Goal: Task Accomplishment & Management: Manage account settings

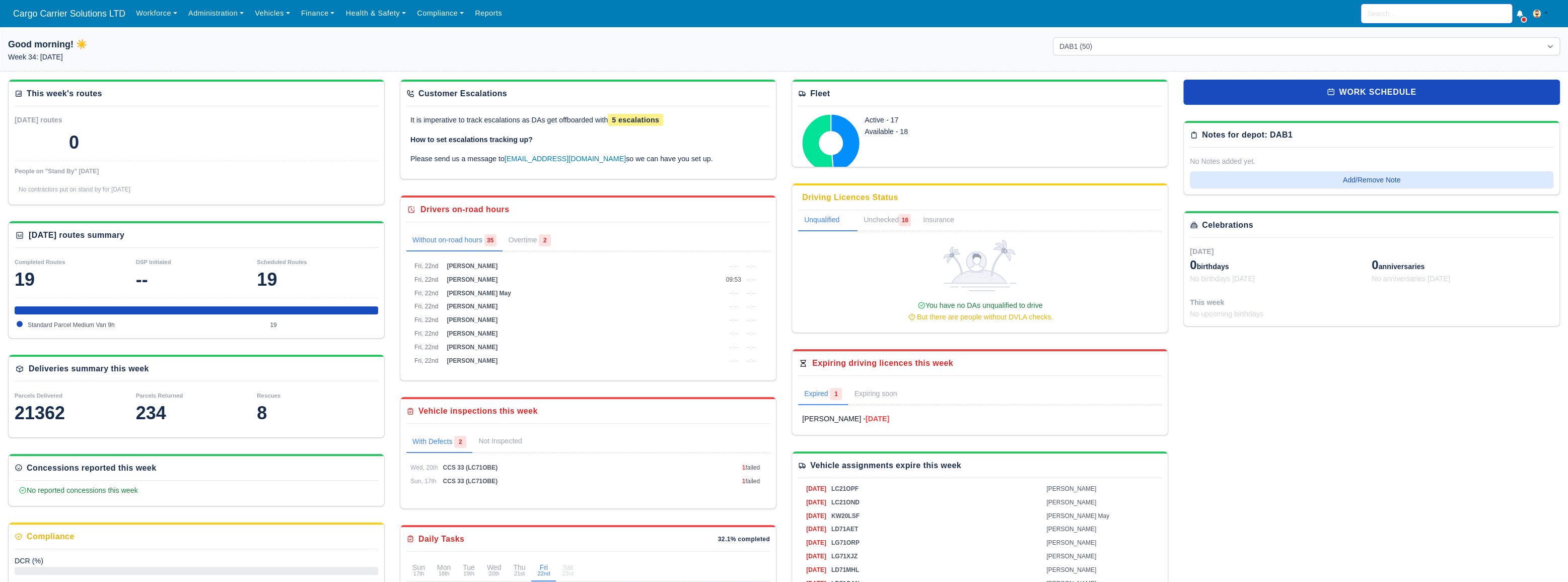
click at [1395, 15] on input "search" at bounding box center [1436, 13] width 151 height 19
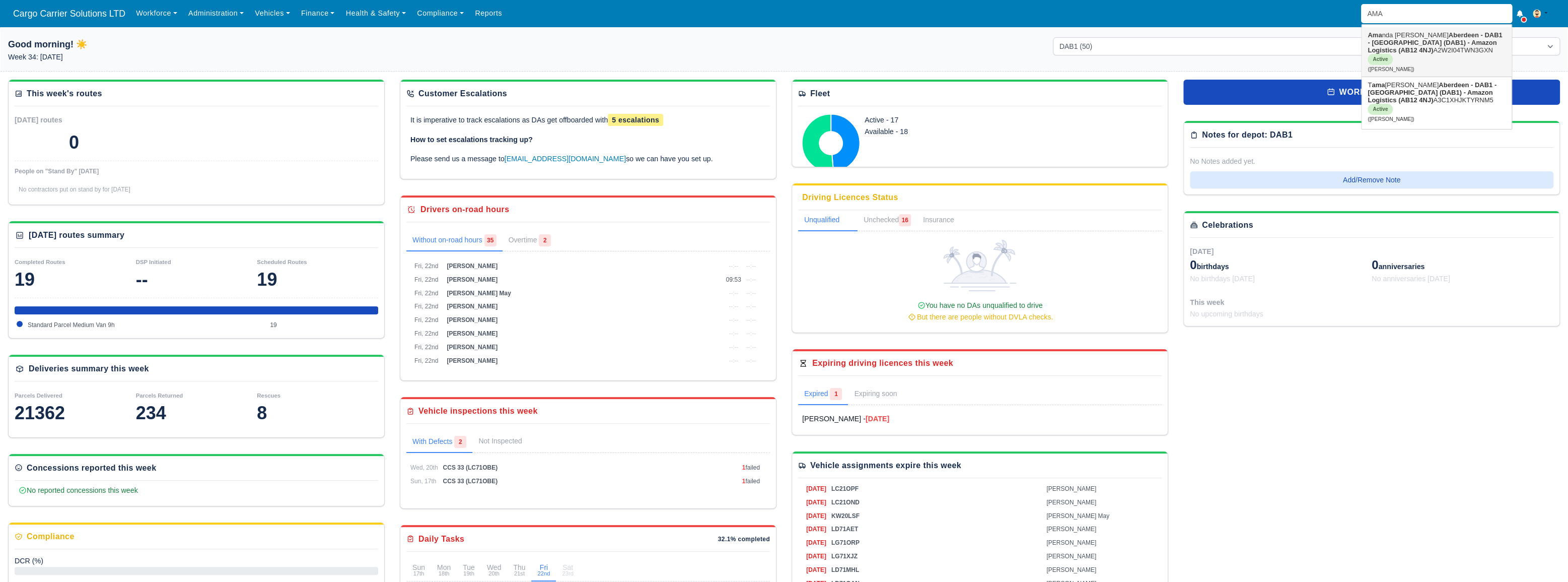
click at [1402, 44] on strong "Aberdeen - DAB1 - [GEOGRAPHIC_DATA] (DAB1) - Amazon Logistics (AB12 4NJ)" at bounding box center [1435, 42] width 134 height 23
type input "[PERSON_NAME]"
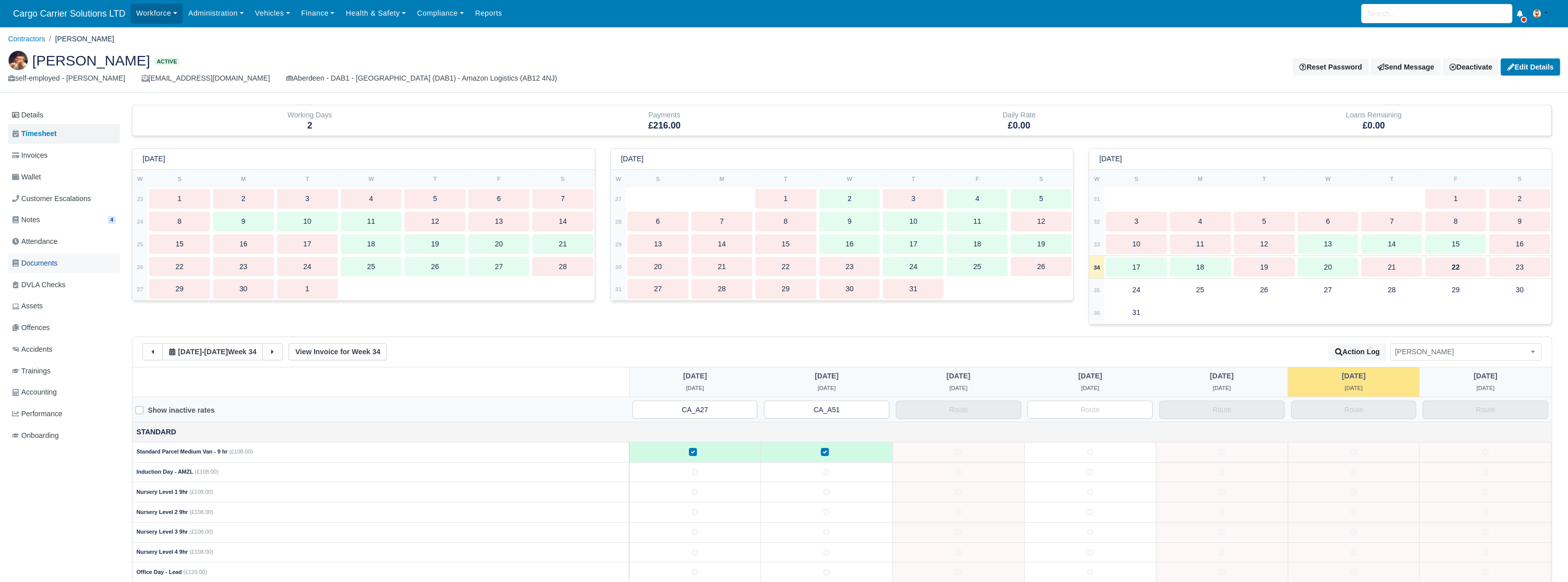
click at [50, 264] on span "Documents" at bounding box center [34, 263] width 45 height 12
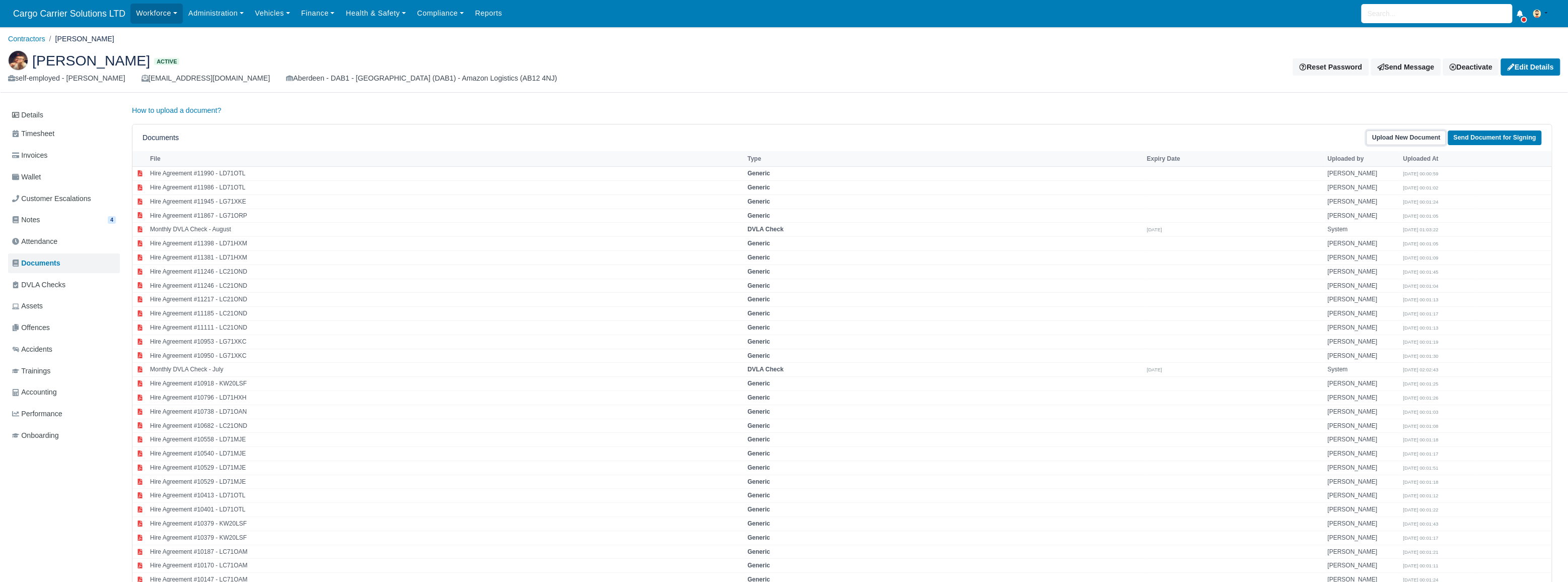
click at [1422, 137] on link "Upload New Document" at bounding box center [1406, 138] width 79 height 15
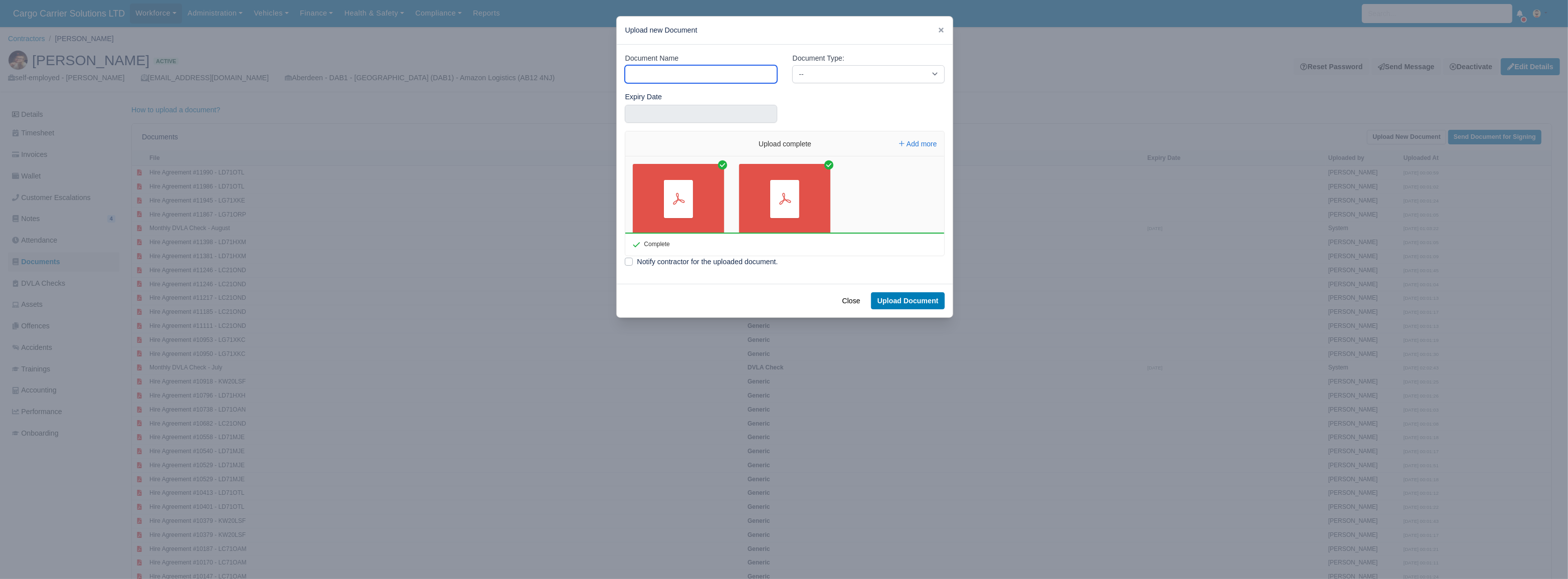
click at [672, 71] on input "Document Name" at bounding box center [701, 74] width 152 height 18
type input "s"
type input "Safety Training"
click at [889, 76] on select "-- Accounting Engagement Letter Age Verification Confirmation Background Check …" at bounding box center [869, 74] width 152 height 18
select select "custom"
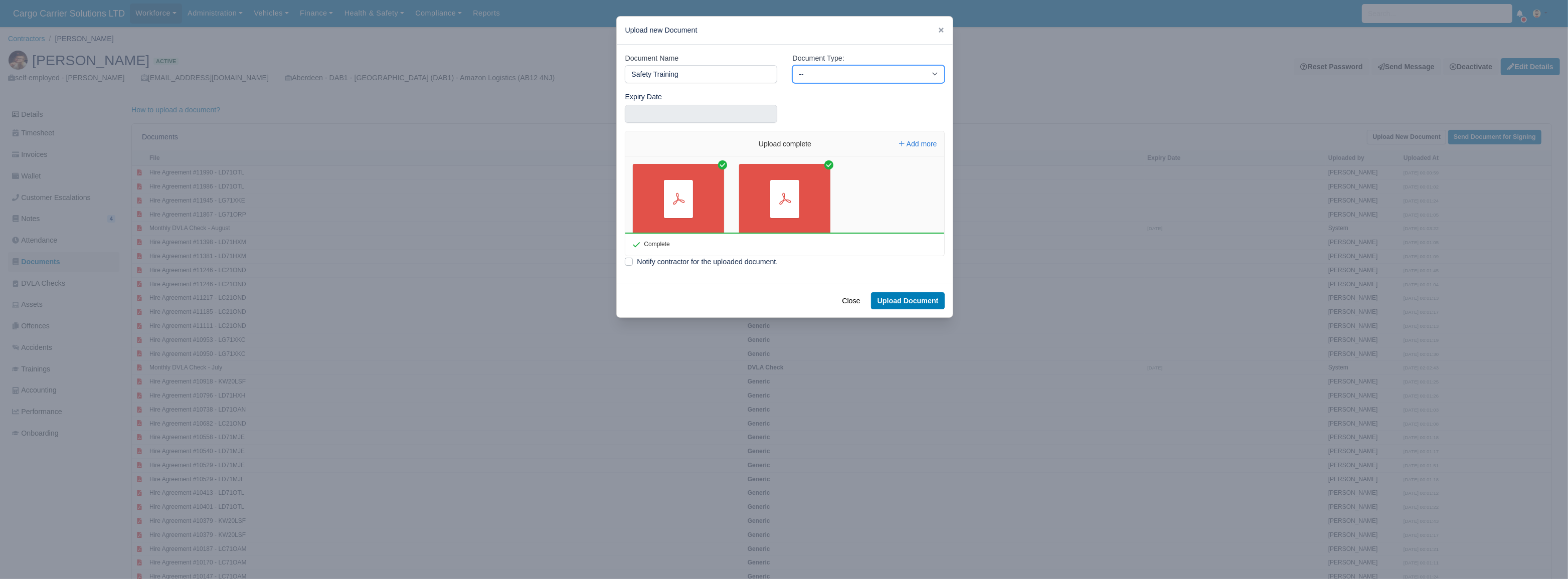
click at [793, 65] on select "-- Accounting Engagement Letter Age Verification Confirmation Background Check …" at bounding box center [869, 74] width 152 height 18
click at [722, 113] on input "text" at bounding box center [701, 114] width 152 height 18
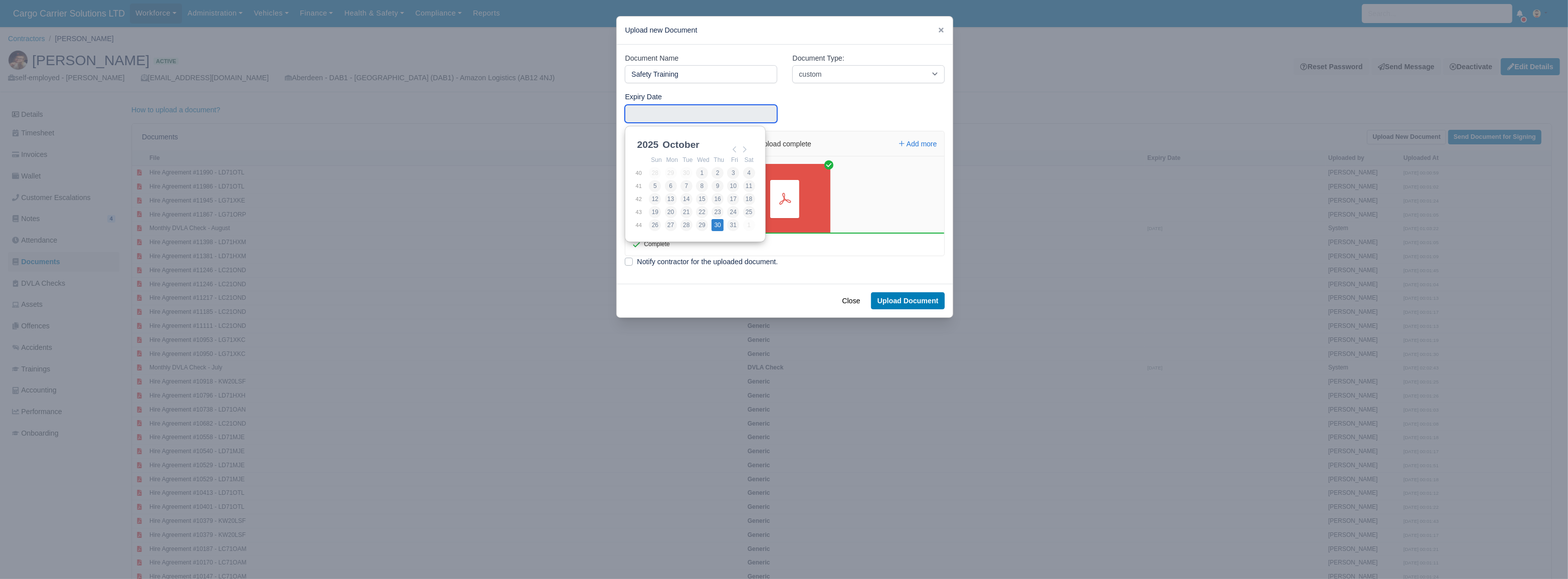
type input "2025-10-30"
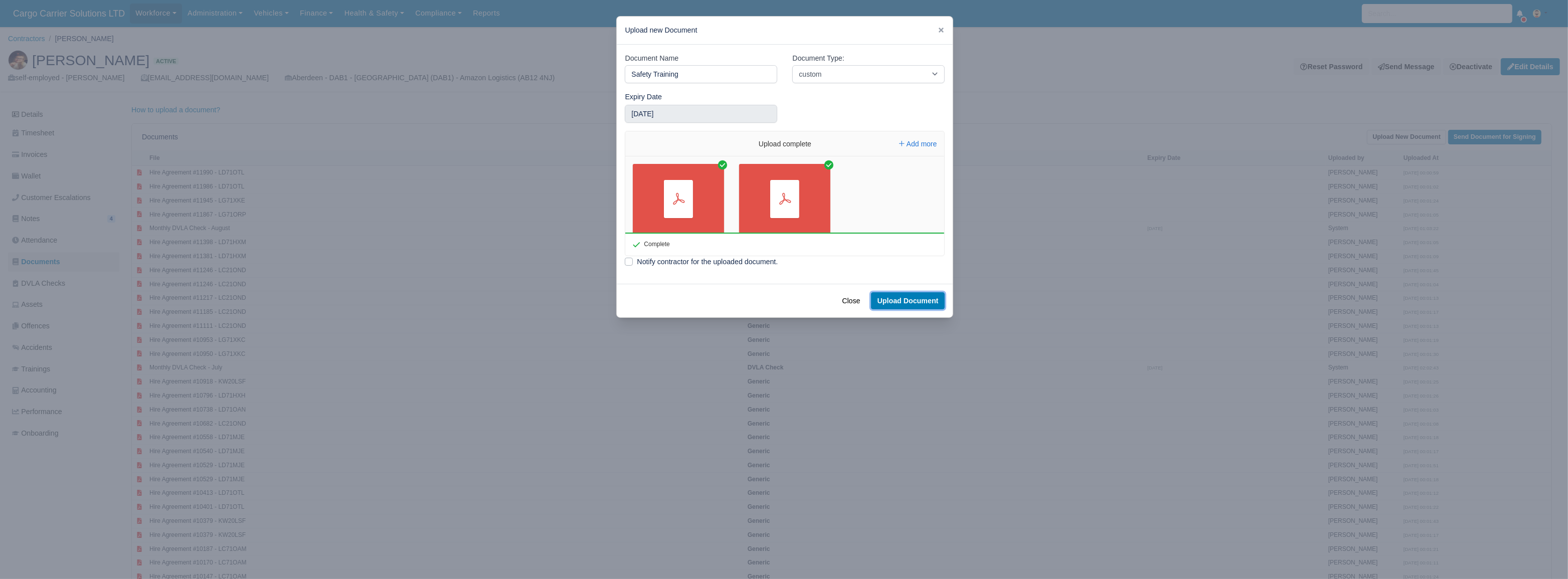
click at [916, 297] on button "Upload Document" at bounding box center [907, 300] width 74 height 17
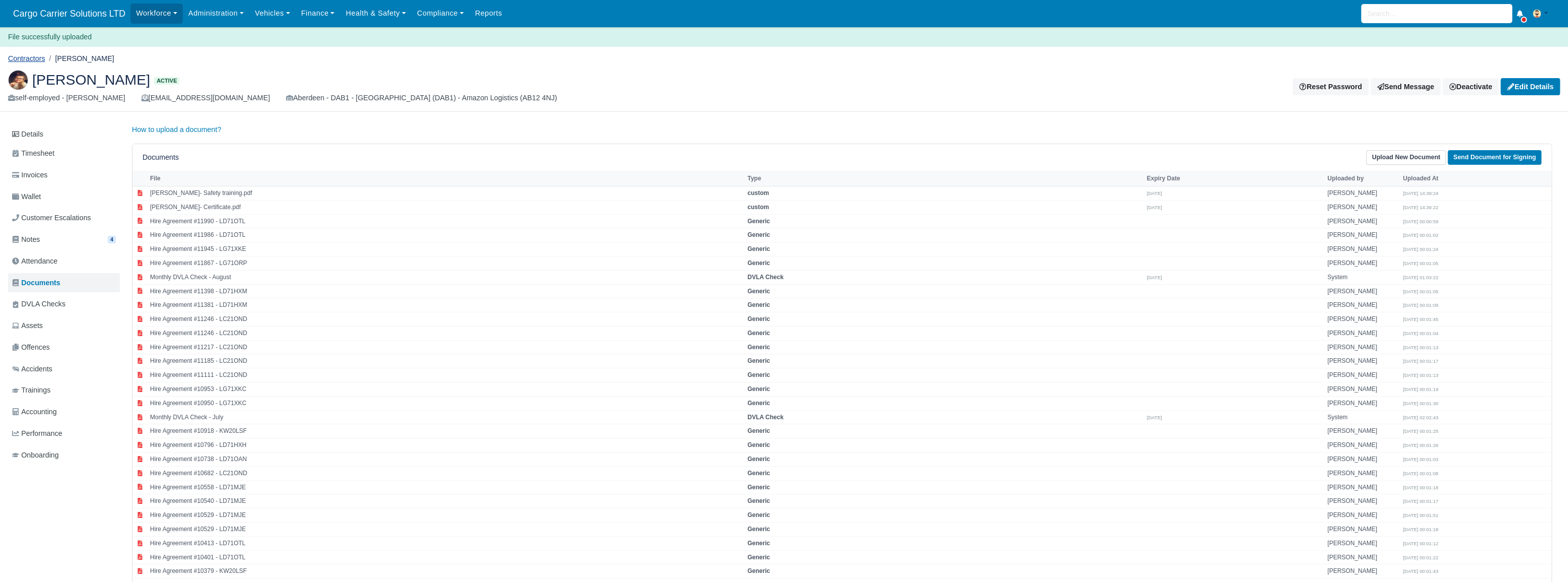
click at [8, 59] on link "Contractors" at bounding box center [27, 58] width 37 height 8
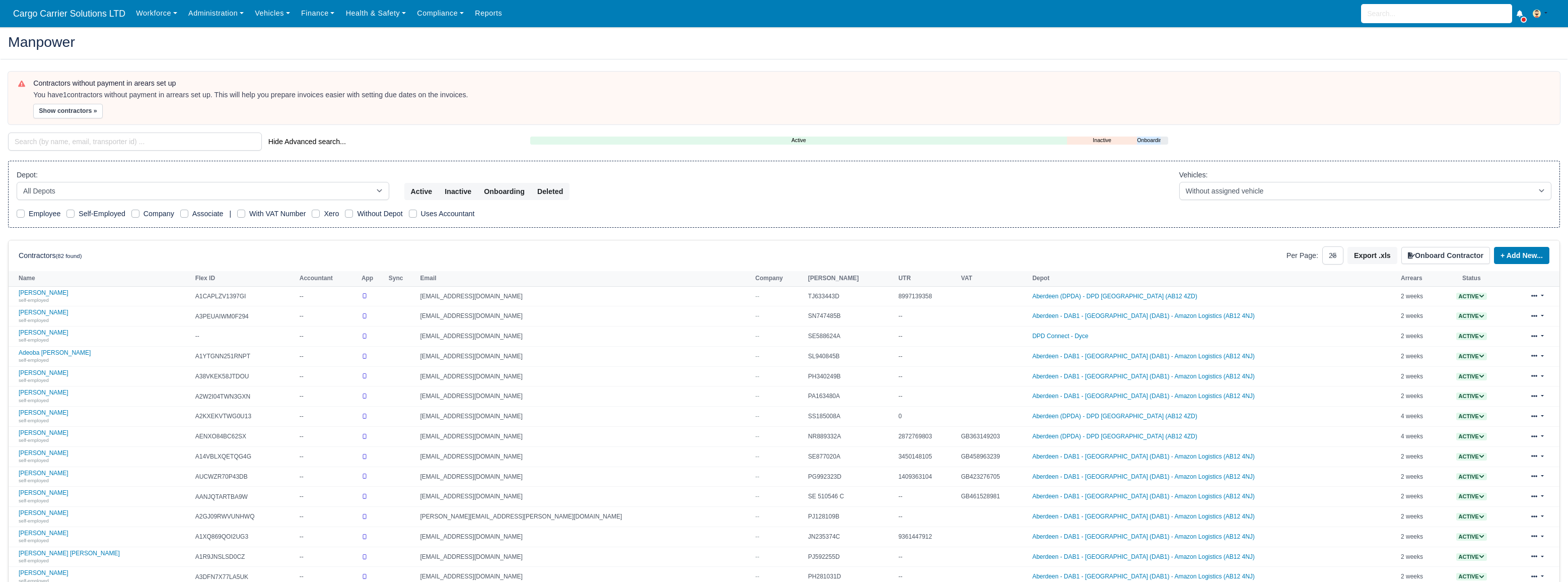
select select "25"
click at [377, 189] on select "All Depots [GEOGRAPHIC_DATA] - [GEOGRAPHIC_DATA] - [GEOGRAPHIC_DATA] (DAB1) - A…" at bounding box center [202, 192] width 373 height 18
select select "5"
click at [17, 182] on select "All Depots [GEOGRAPHIC_DATA] - [GEOGRAPHIC_DATA] - [GEOGRAPHIC_DATA] (DAB1) - A…" at bounding box center [202, 192] width 373 height 18
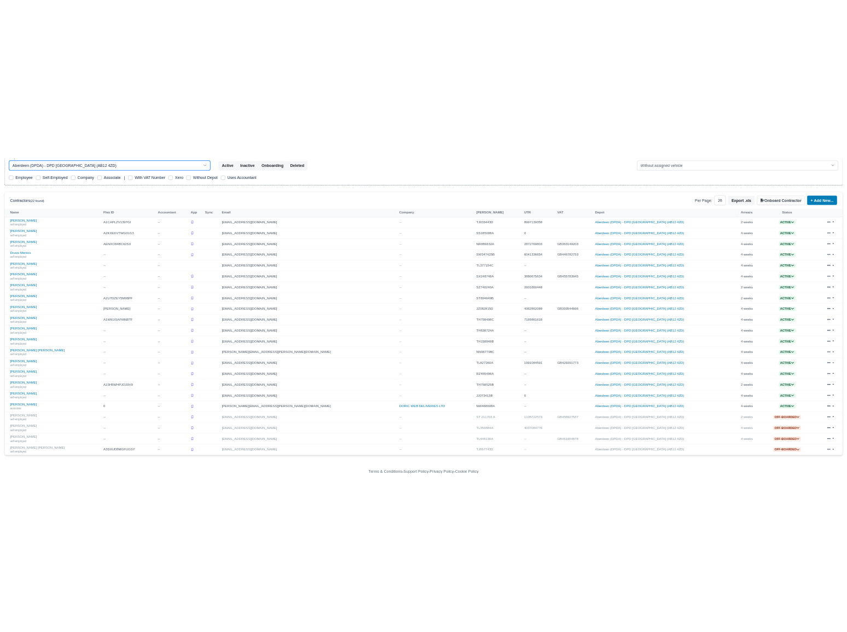
scroll to position [196, 0]
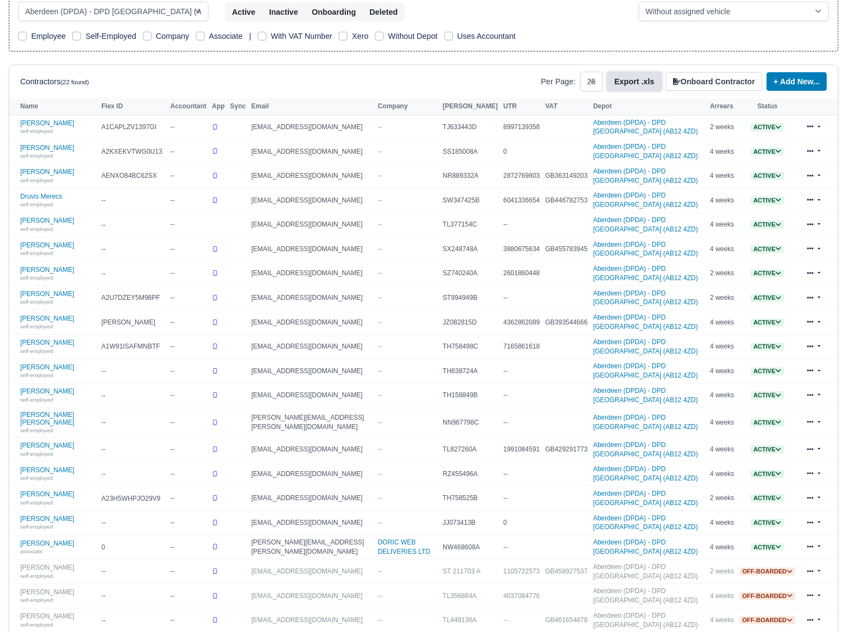
click at [643, 83] on button "Export .xls" at bounding box center [634, 81] width 54 height 19
